Goal: Information Seeking & Learning: Learn about a topic

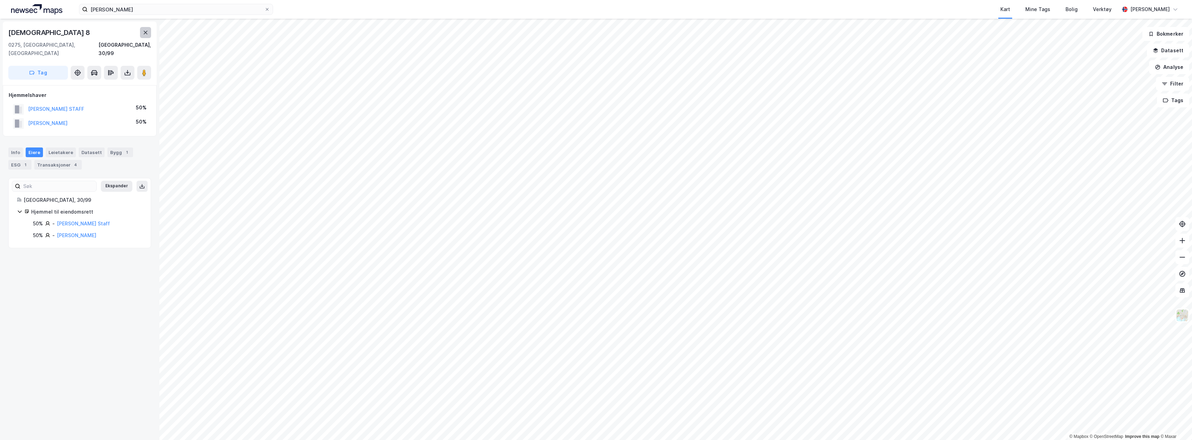
click at [146, 35] on button at bounding box center [145, 32] width 11 height 11
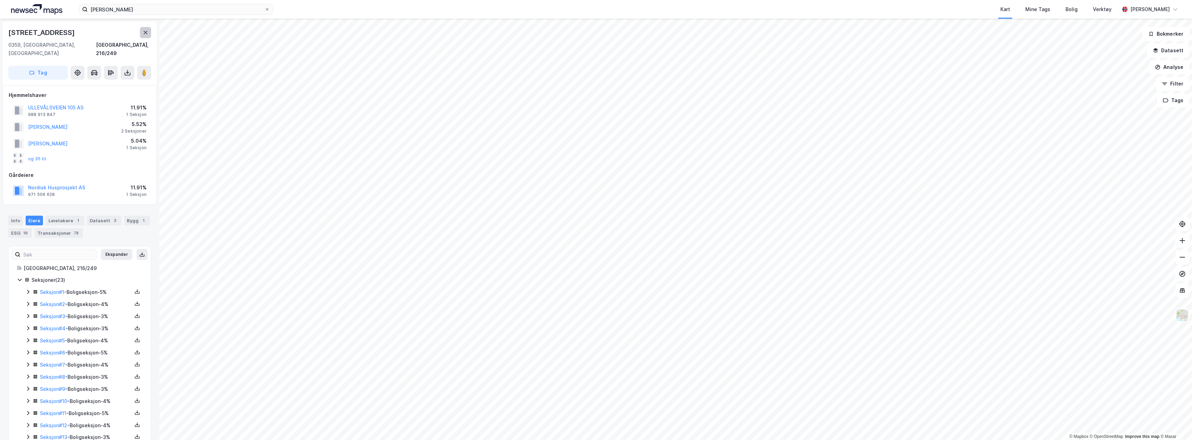
click at [148, 36] on button at bounding box center [145, 32] width 11 height 11
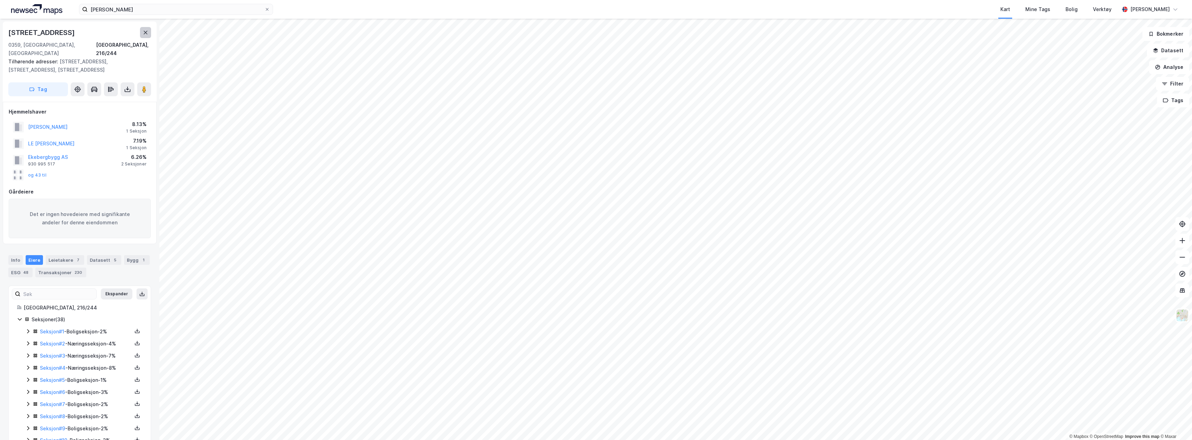
click at [144, 34] on icon at bounding box center [146, 33] width 6 height 6
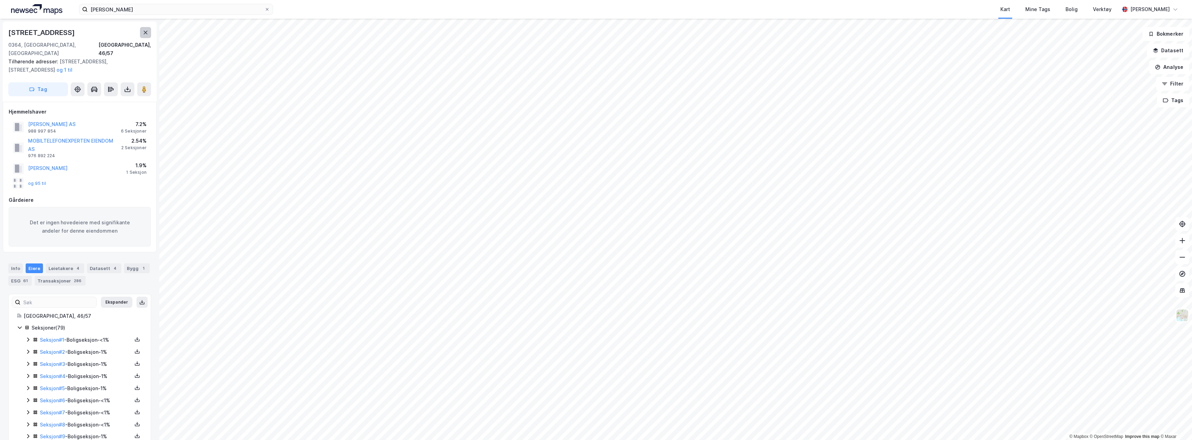
click at [149, 34] on button at bounding box center [145, 32] width 11 height 11
click at [143, 86] on image at bounding box center [144, 89] width 4 height 7
click at [146, 32] on icon at bounding box center [146, 33] width 6 height 6
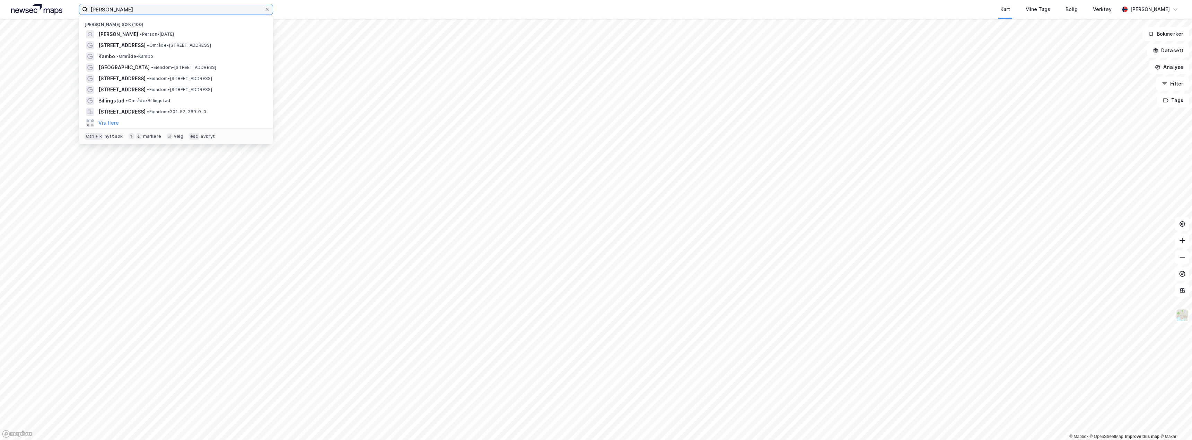
drag, startPoint x: 140, startPoint y: 9, endPoint x: 47, endPoint y: 11, distance: 92.2
click at [47, 11] on div "[PERSON_NAME] søk (100) [PERSON_NAME] • Person • [DATE] [STREET_ADDRESS] • Områ…" at bounding box center [596, 9] width 1192 height 19
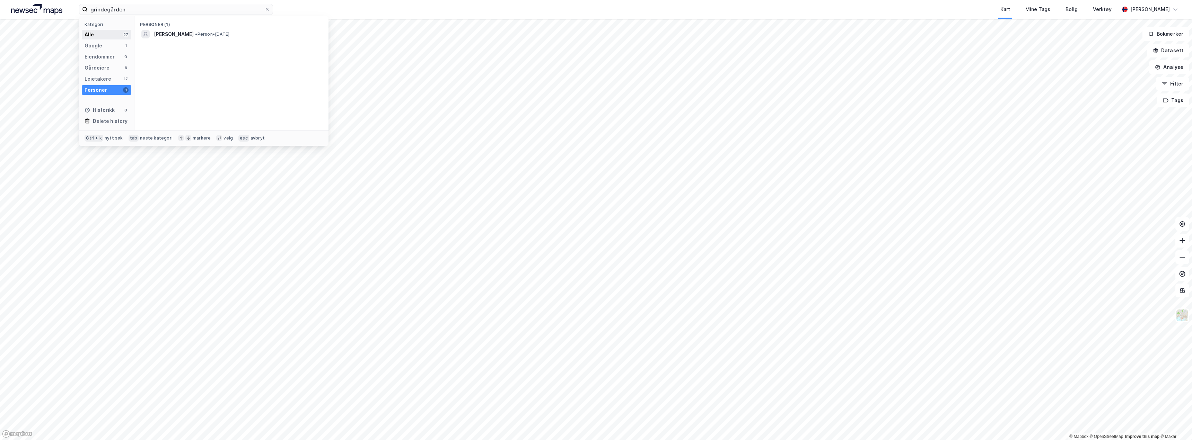
click at [87, 32] on div "Alle" at bounding box center [89, 34] width 9 height 8
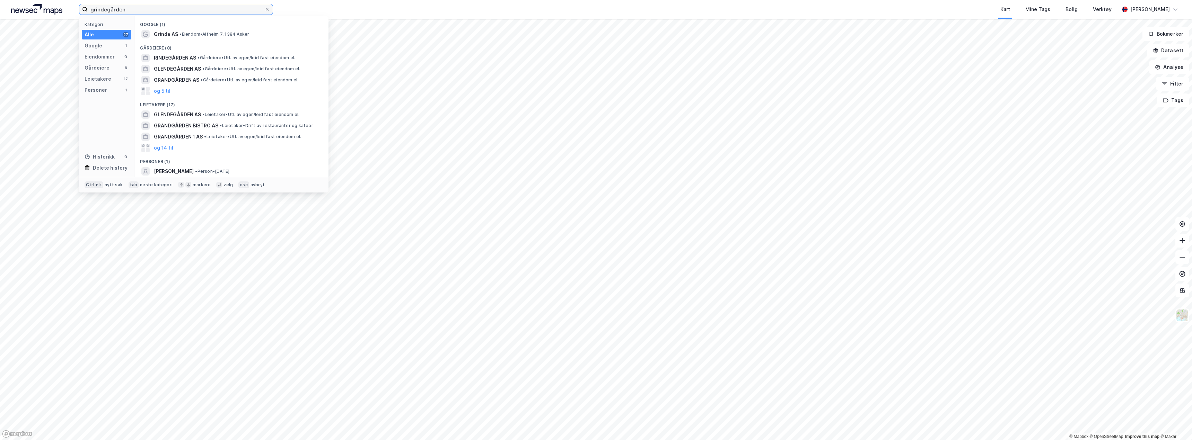
drag, startPoint x: 126, startPoint y: 9, endPoint x: 78, endPoint y: 3, distance: 48.6
click at [78, 3] on div "grindegården Kategori Alle 27 Google 1 Eiendommer 0 Gårdeiere 8 Leietakere 17 P…" at bounding box center [596, 9] width 1192 height 19
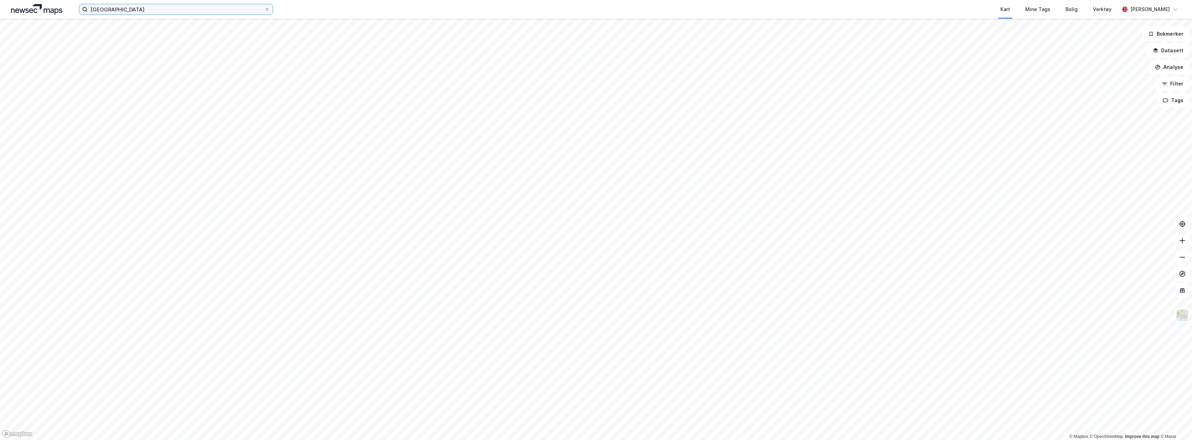
click at [40, 6] on div "stavanger Kart Mine Tags Bolig Verktøy [PERSON_NAME]" at bounding box center [596, 9] width 1192 height 19
click at [42, 8] on img at bounding box center [36, 9] width 51 height 10
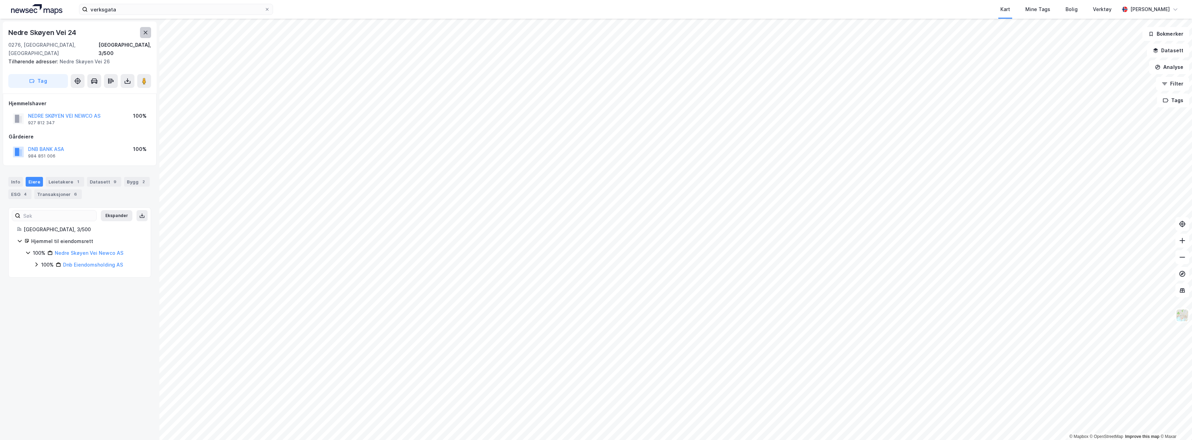
click at [142, 34] on button at bounding box center [145, 32] width 11 height 11
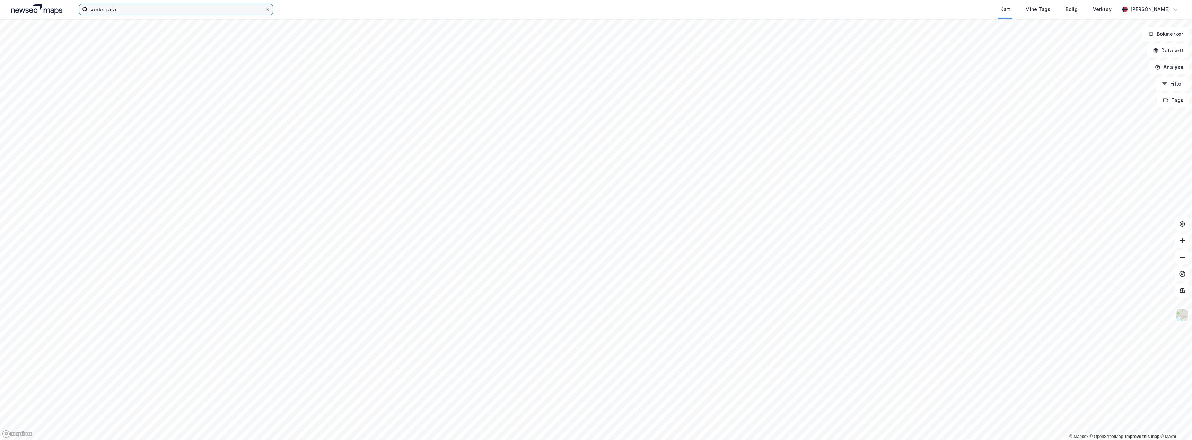
drag, startPoint x: 131, startPoint y: 13, endPoint x: 87, endPoint y: 9, distance: 43.8
click at [87, 9] on label "verksgata" at bounding box center [176, 9] width 194 height 11
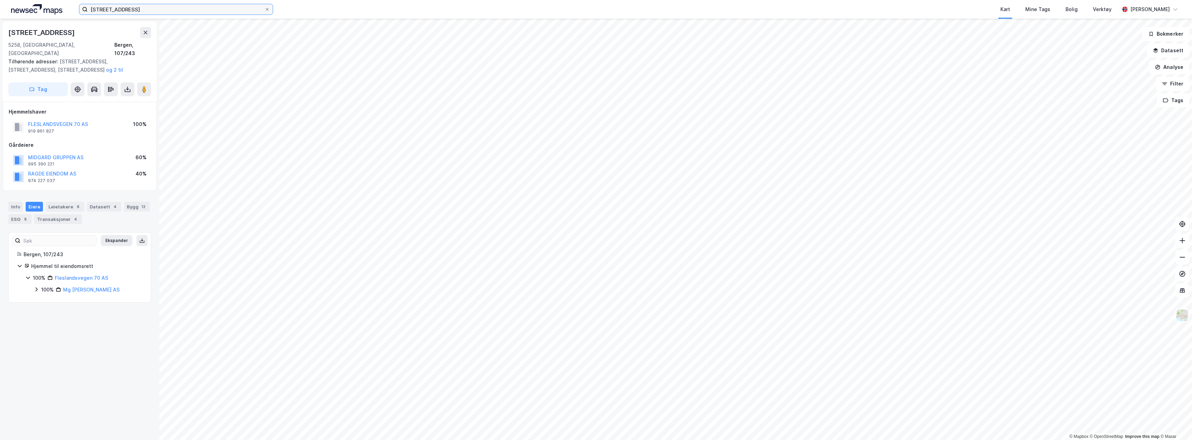
click at [35, 2] on div "[STREET_ADDRESS] Kart Mine Tags Bolig Verktøy [PERSON_NAME]" at bounding box center [596, 9] width 1192 height 19
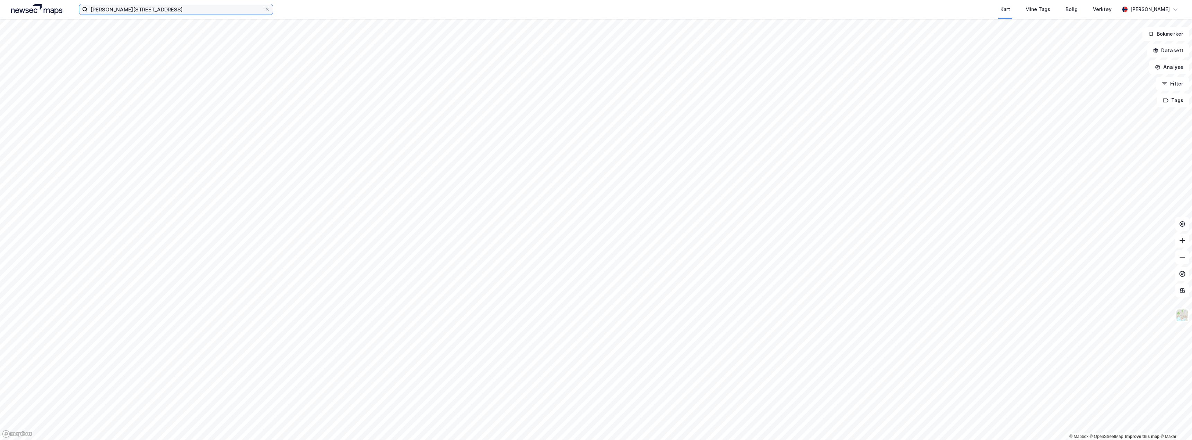
click at [161, 9] on input "[PERSON_NAME][STREET_ADDRESS]" at bounding box center [176, 9] width 177 height 10
click at [160, 9] on input "[PERSON_NAME][STREET_ADDRESS]" at bounding box center [176, 9] width 177 height 10
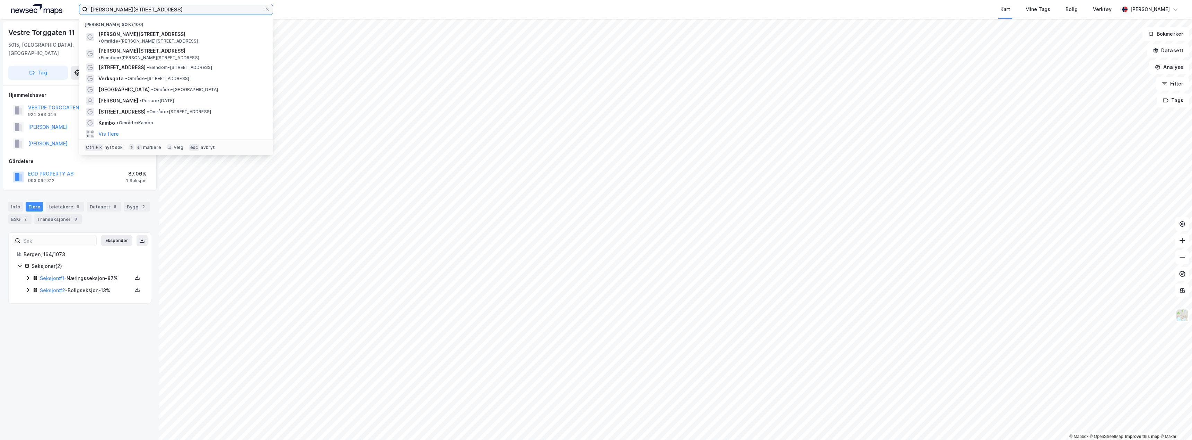
drag, startPoint x: 141, startPoint y: 12, endPoint x: 132, endPoint y: 11, distance: 8.7
click at [132, 11] on input "[PERSON_NAME][STREET_ADDRESS]" at bounding box center [176, 9] width 177 height 10
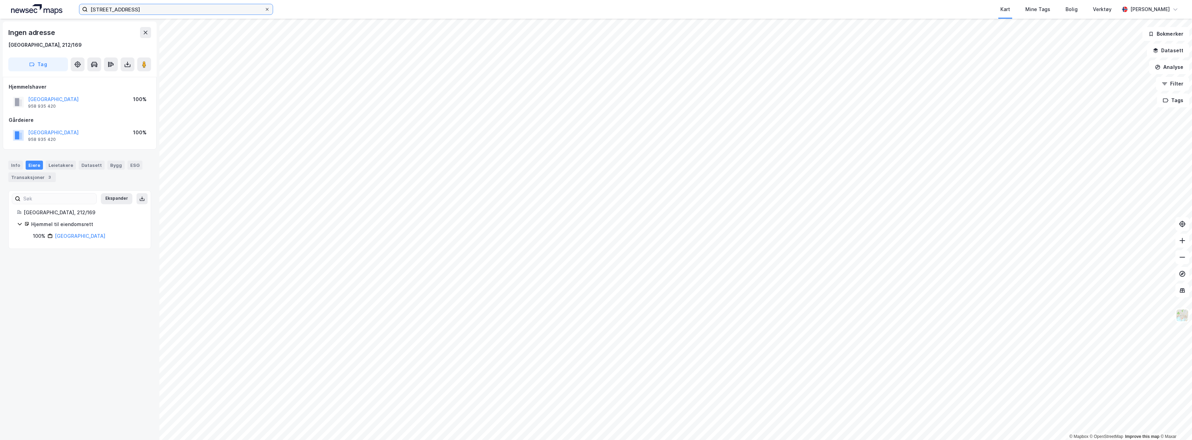
type input "[STREET_ADDRESS]"
click at [268, 11] on icon at bounding box center [267, 9] width 4 height 4
click at [264, 11] on input "[STREET_ADDRESS]" at bounding box center [176, 9] width 177 height 10
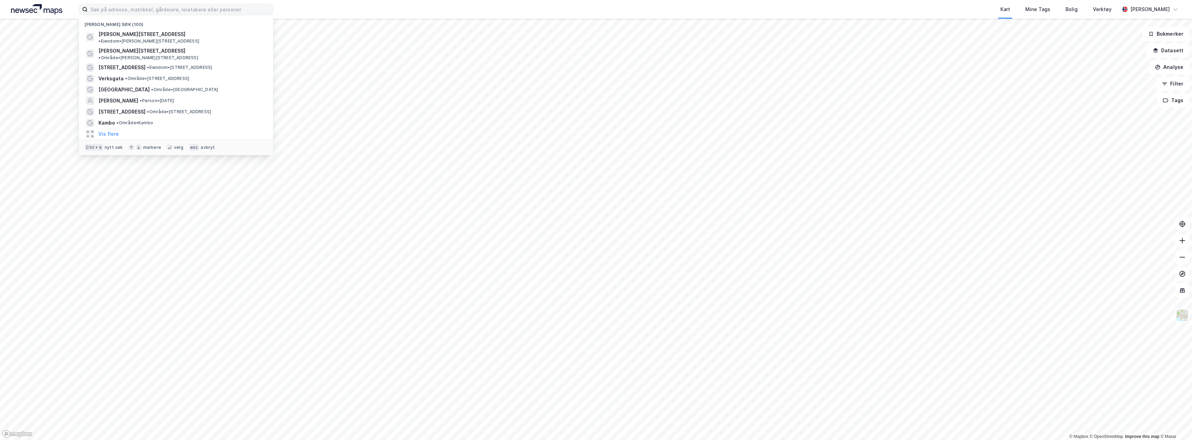
click at [32, 7] on img at bounding box center [36, 9] width 51 height 10
click at [108, 12] on input at bounding box center [180, 9] width 185 height 10
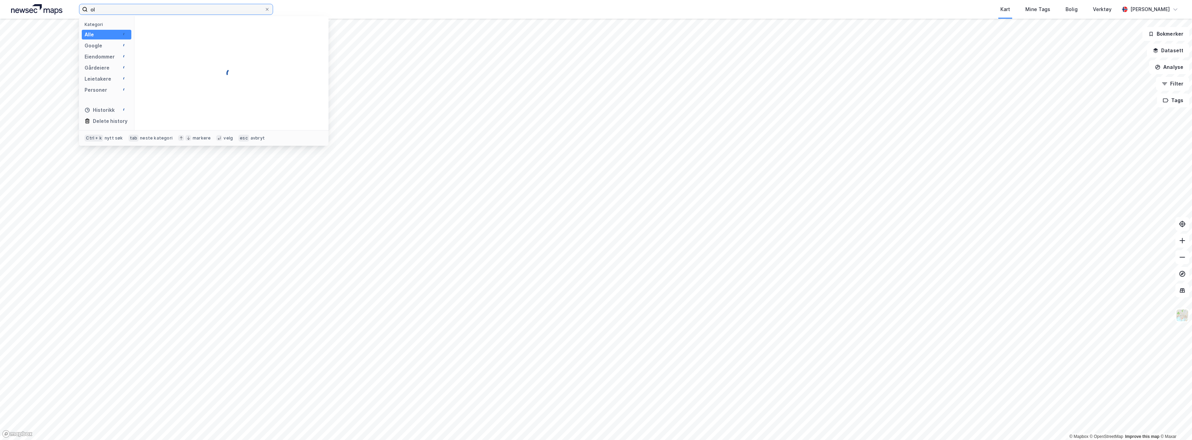
type input "o"
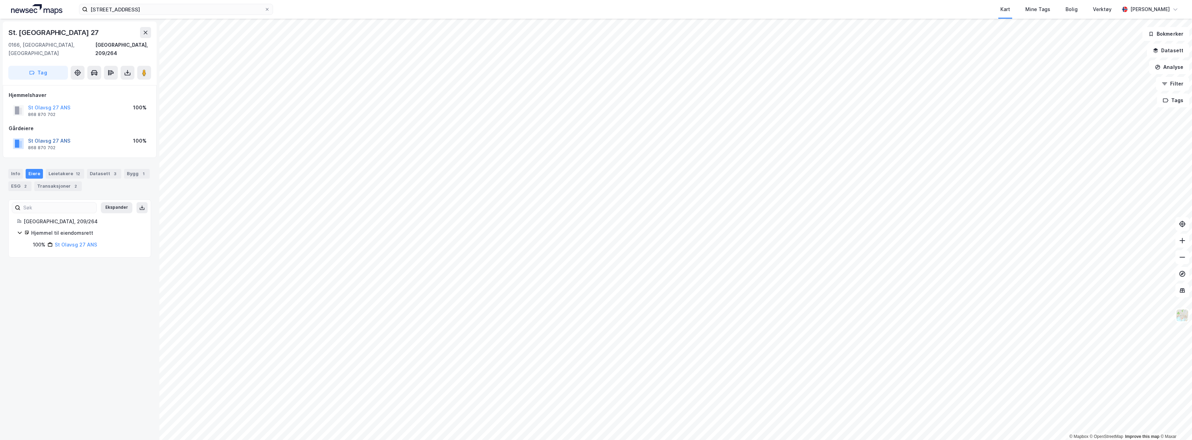
click at [0, 0] on button "St Olavsg 27 ANS" at bounding box center [0, 0] width 0 height 0
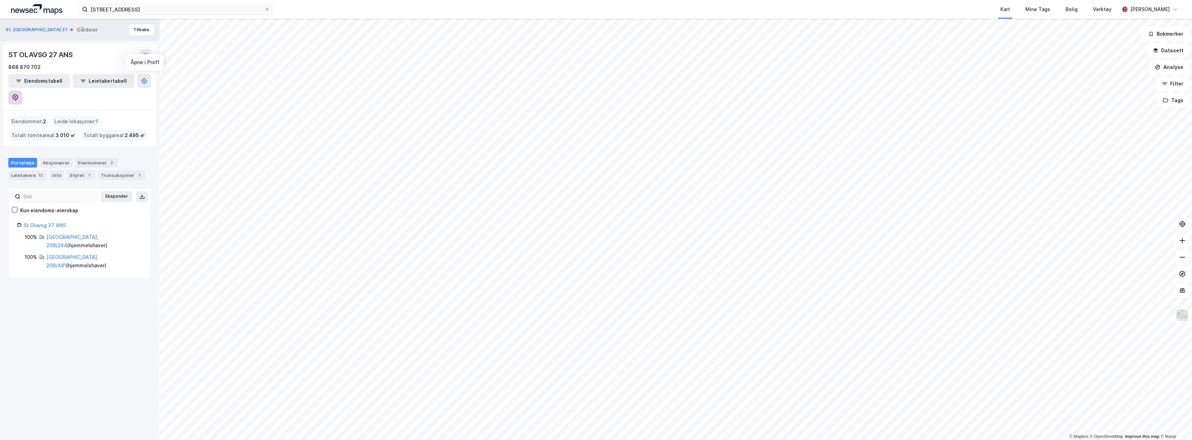
click at [18, 94] on icon at bounding box center [15, 97] width 6 height 7
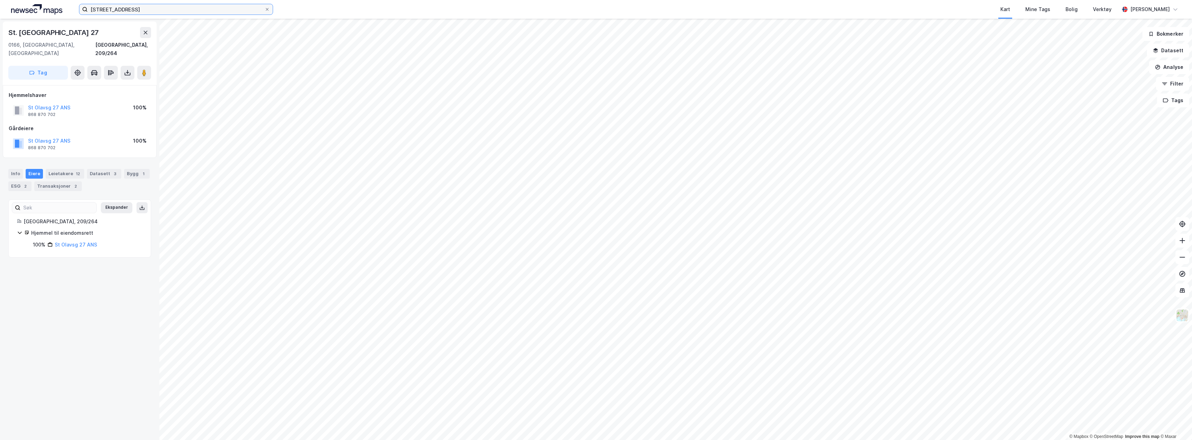
click at [31, 0] on html "[STREET_ADDRESS] Kart Mine Tags Bolig Verktøy [PERSON_NAME] © Mapbox © OpenStre…" at bounding box center [596, 220] width 1192 height 440
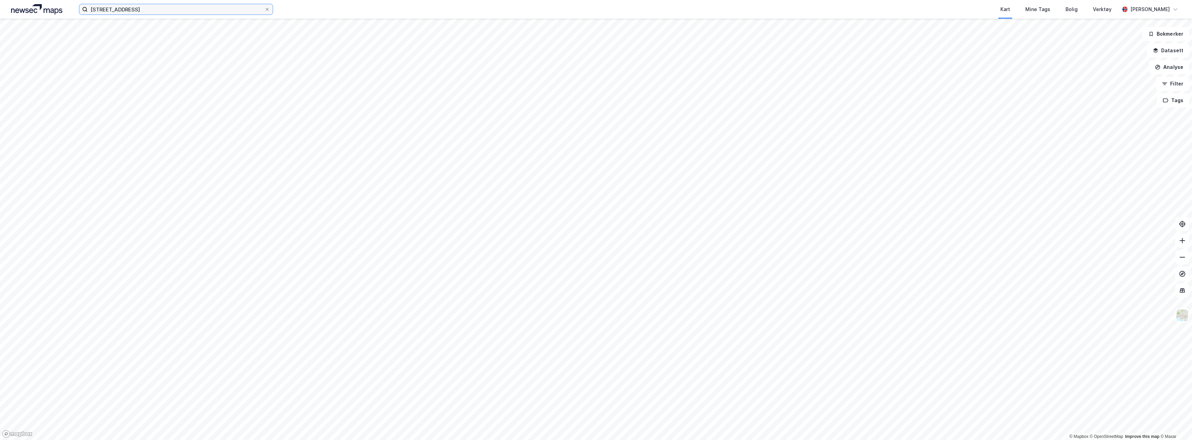
click at [148, 12] on input "[STREET_ADDRESS]" at bounding box center [176, 9] width 177 height 10
type input "[STREET_ADDRESS]"
click at [41, 13] on img at bounding box center [36, 9] width 51 height 10
click at [114, 11] on input at bounding box center [180, 9] width 185 height 10
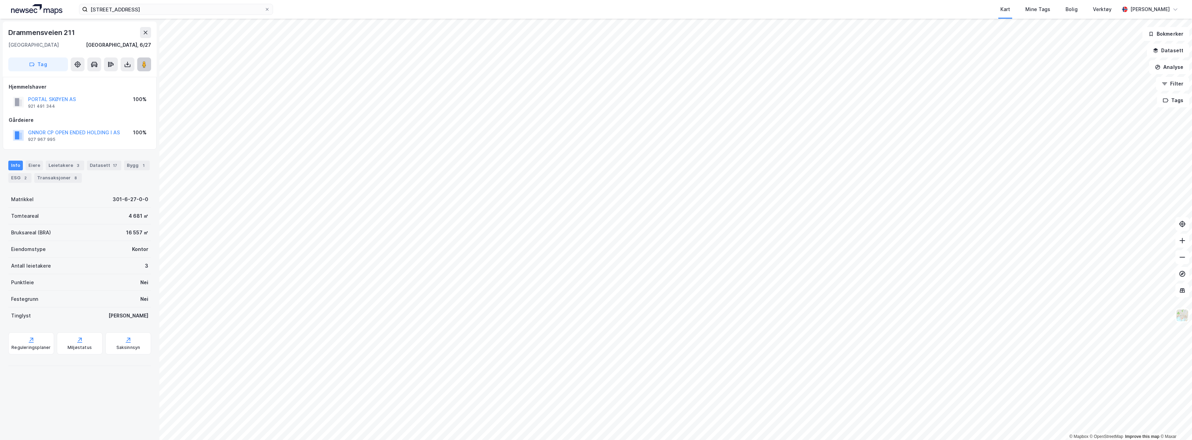
click at [140, 66] on button at bounding box center [144, 65] width 14 height 14
click at [43, 180] on div "Transaksjoner 8" at bounding box center [57, 178] width 47 height 10
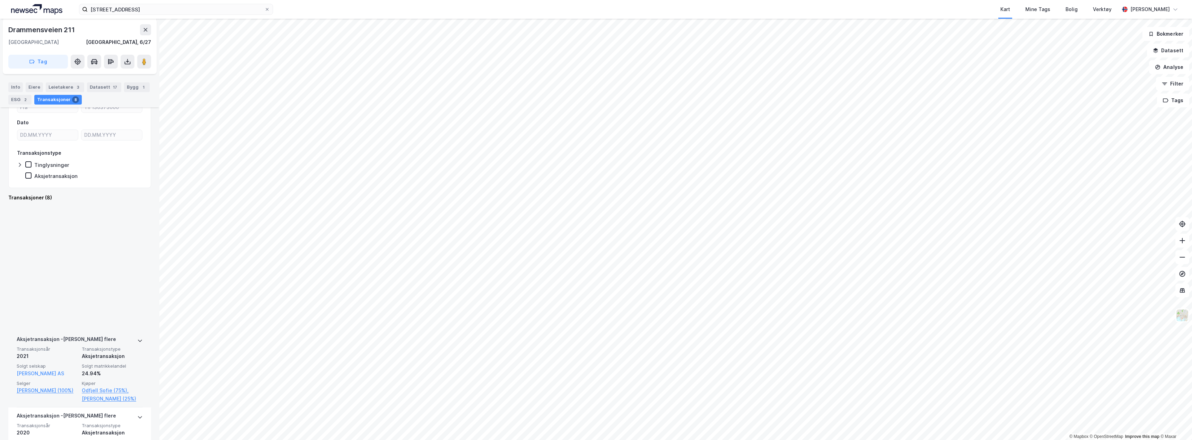
scroll to position [104, 0]
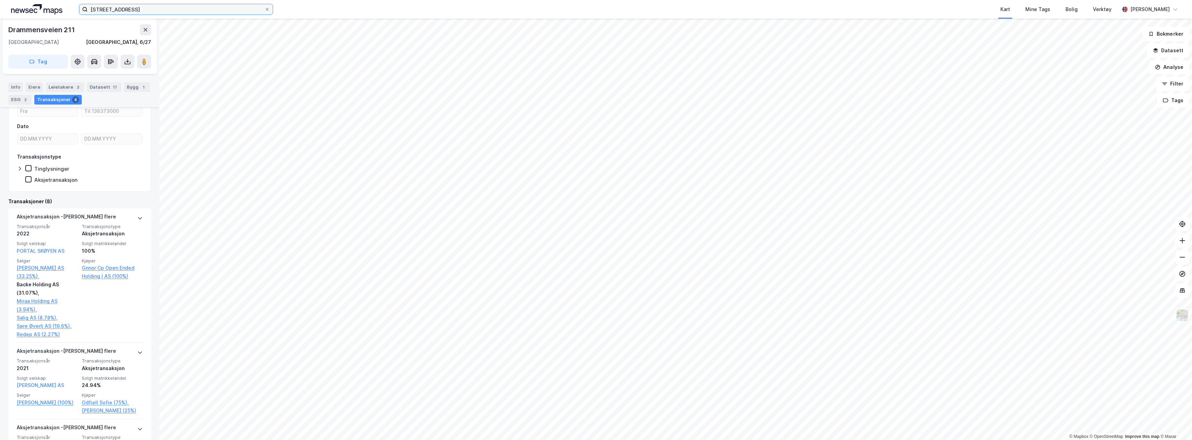
drag, startPoint x: 130, startPoint y: 10, endPoint x: 53, endPoint y: 0, distance: 78.0
click at [53, 0] on div "drammensveien 211 Kart Mine Tags Bolig Verktøy Fredrik Haugstad" at bounding box center [596, 9] width 1192 height 19
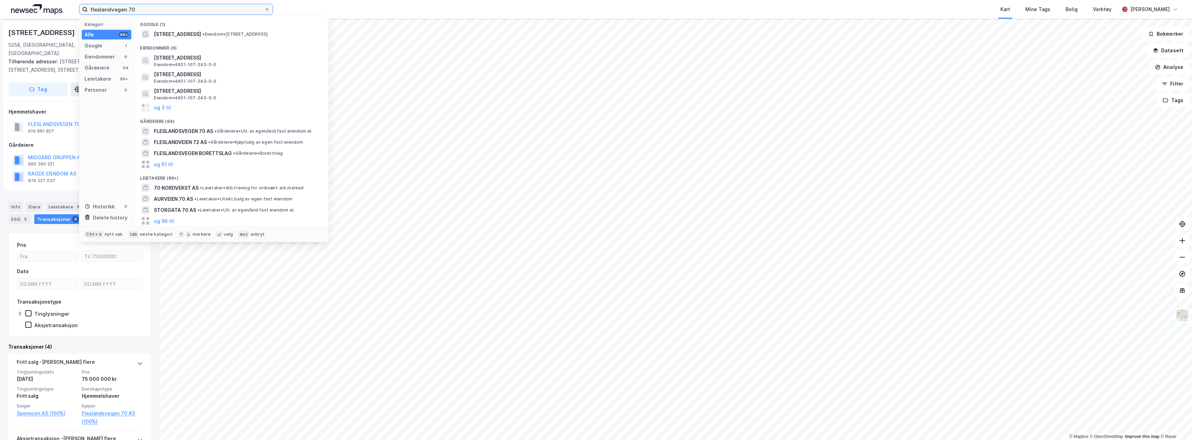
drag, startPoint x: 142, startPoint y: 9, endPoint x: 40, endPoint y: -3, distance: 103.0
click at [40, 0] on html "fleslandvegen 70 Kategori Alle 99+ Google 1 Eiendommer 6 Gårdeiere 64 Leietaker…" at bounding box center [596, 220] width 1192 height 440
type input "r"
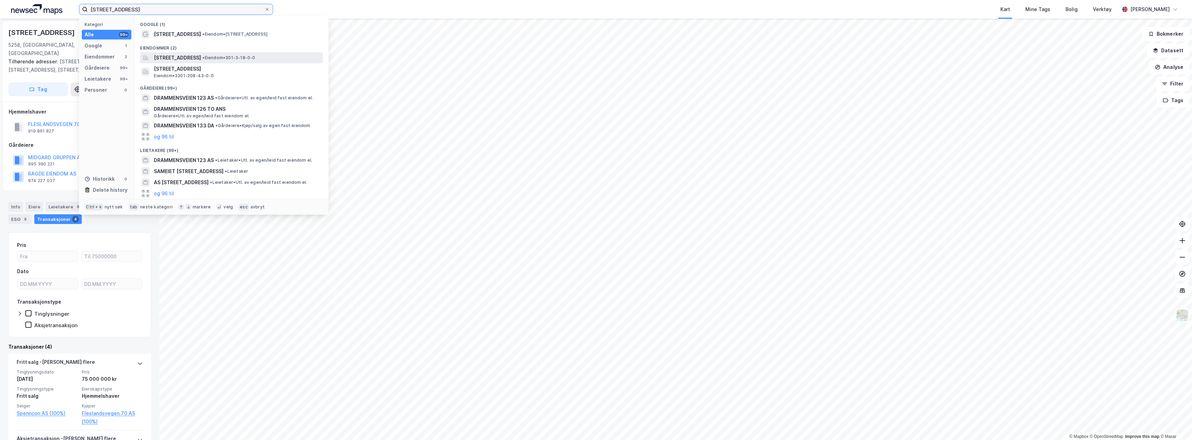
type input "drammensveien 123"
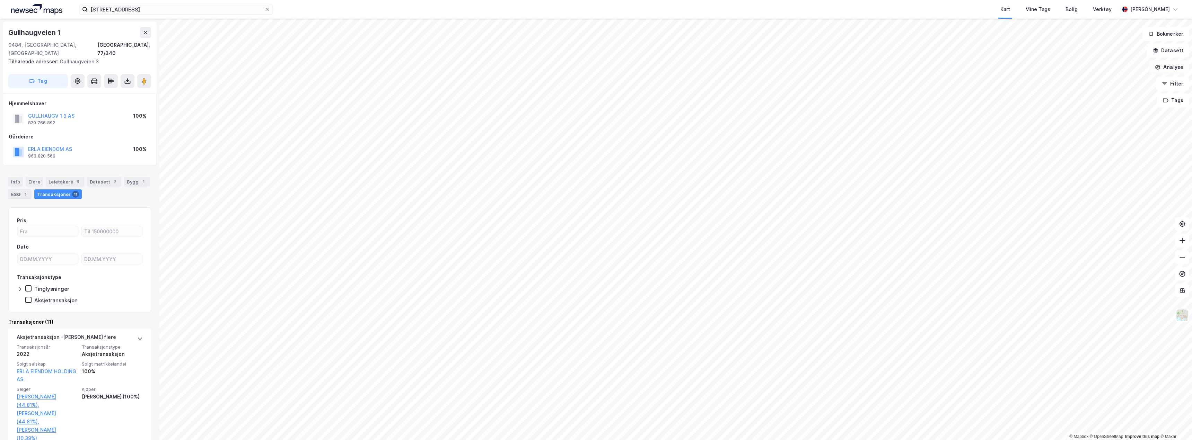
click at [1163, 64] on button "Analyse" at bounding box center [1169, 67] width 40 height 14
click at [1179, 52] on button "Datasett" at bounding box center [1168, 51] width 42 height 14
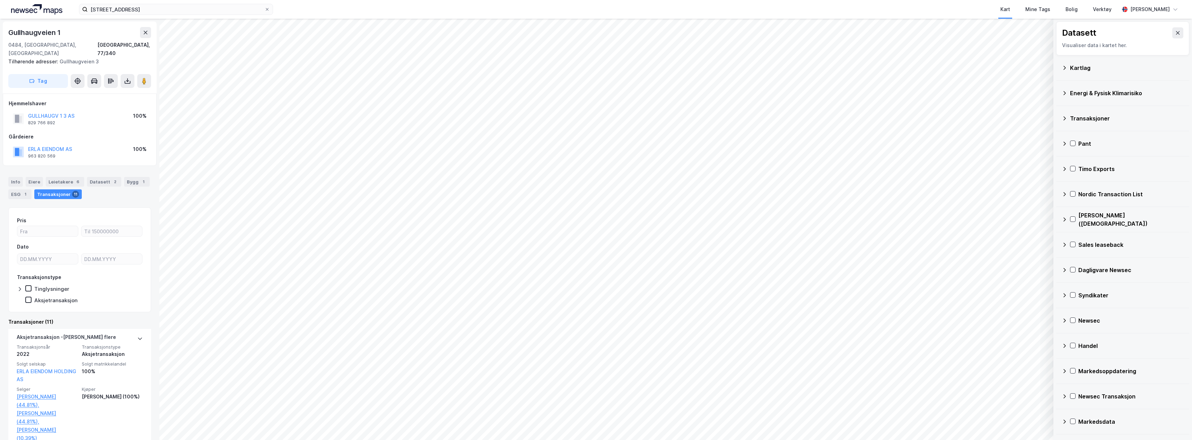
click at [1079, 68] on div "Kartlag" at bounding box center [1127, 68] width 114 height 8
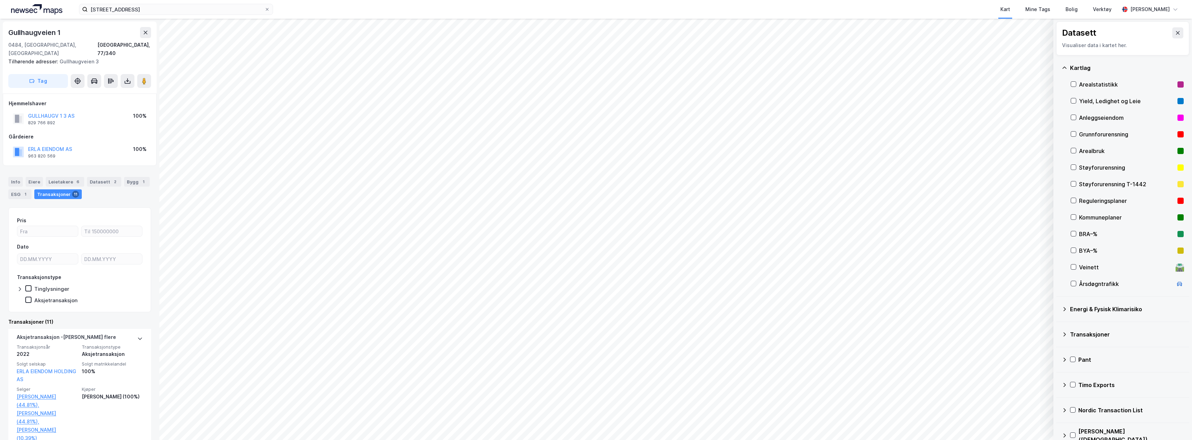
click at [1096, 201] on div "Reguleringsplaner" at bounding box center [1127, 201] width 96 height 8
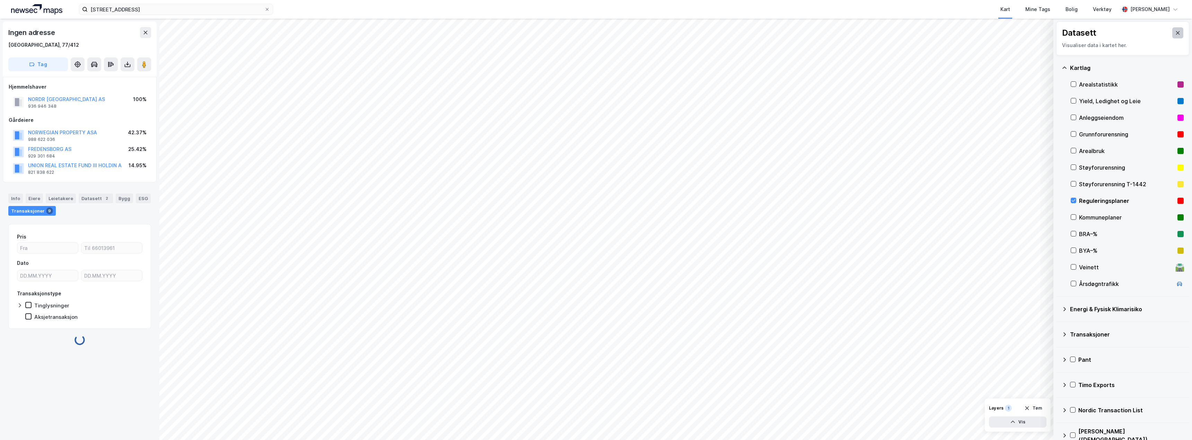
click at [1175, 31] on icon at bounding box center [1178, 33] width 6 height 6
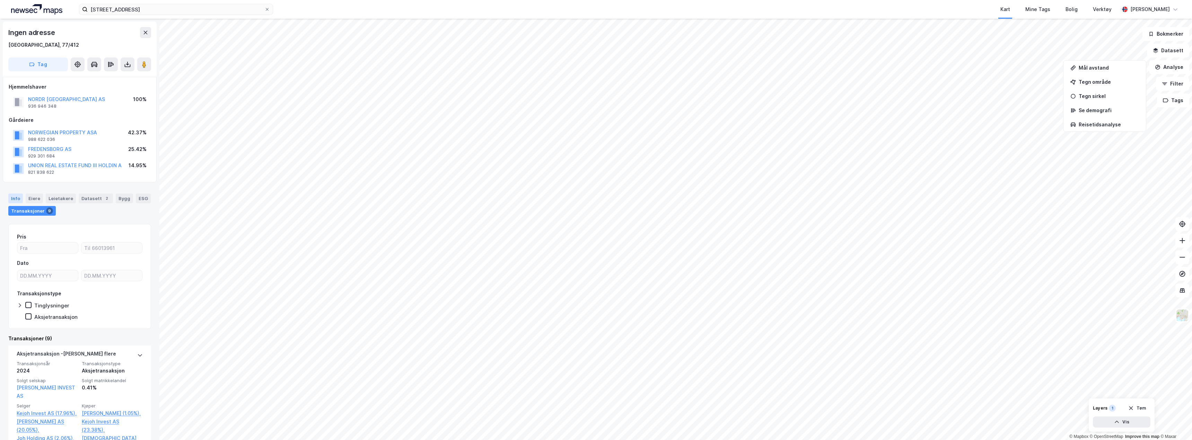
click at [15, 200] on div "Info" at bounding box center [15, 199] width 15 height 10
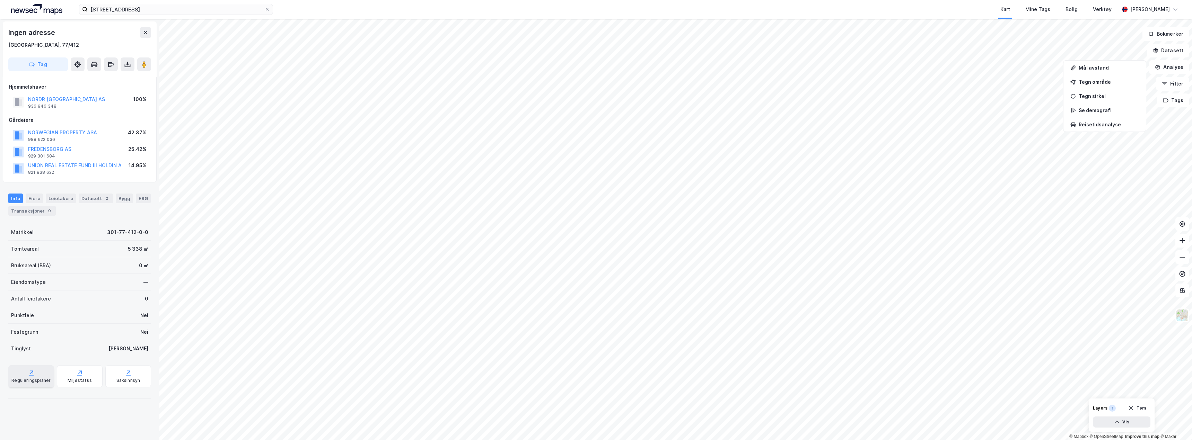
click at [36, 380] on div "Reguleringsplaner" at bounding box center [30, 381] width 39 height 6
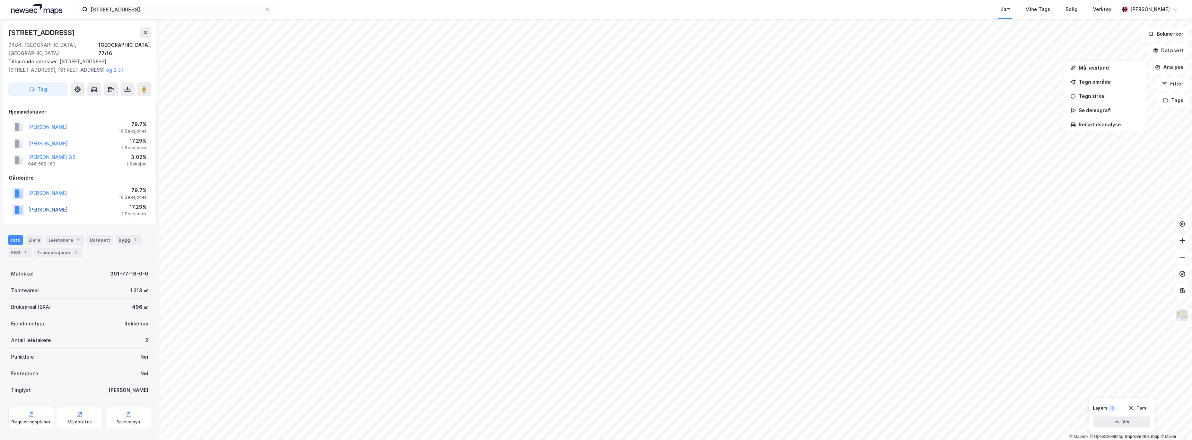
scroll to position [59, 0]
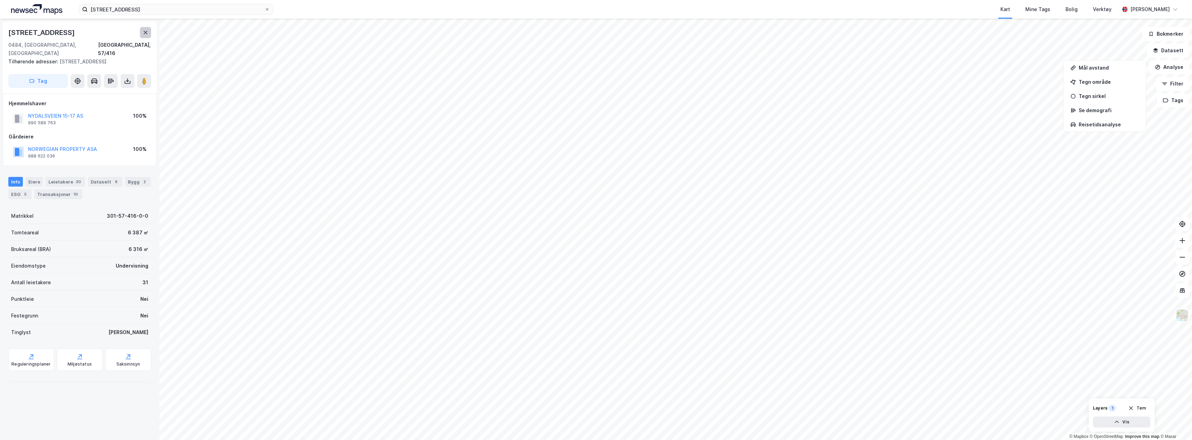
click at [148, 34] on button at bounding box center [145, 32] width 11 height 11
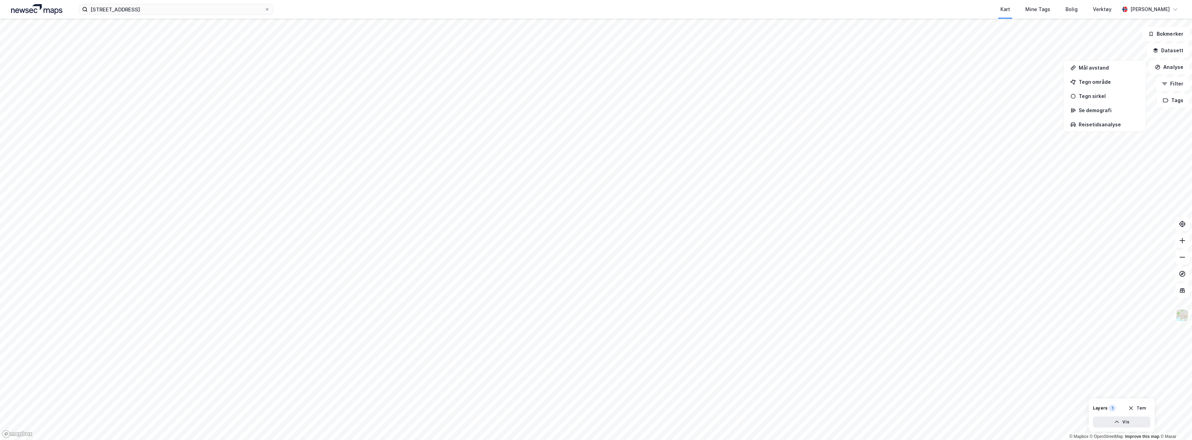
click at [41, 6] on img at bounding box center [36, 9] width 51 height 10
